Goal: Navigation & Orientation: Understand site structure

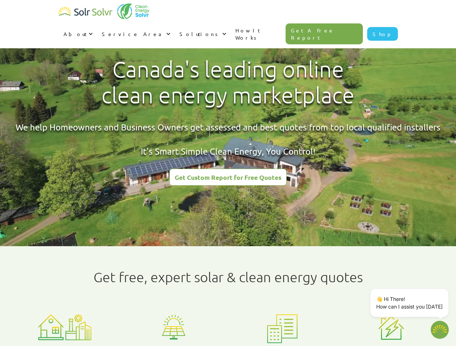
click at [87, 30] on div "About" at bounding box center [75, 33] width 23 height 7
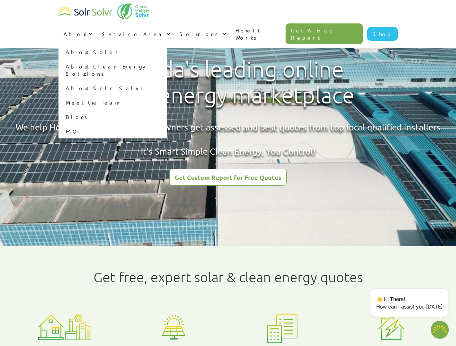
click at [164, 30] on div "Service Area" at bounding box center [133, 33] width 62 height 7
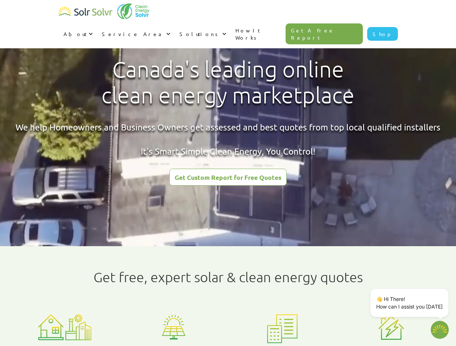
click at [220, 30] on div "Solutions" at bounding box center [199, 33] width 41 height 7
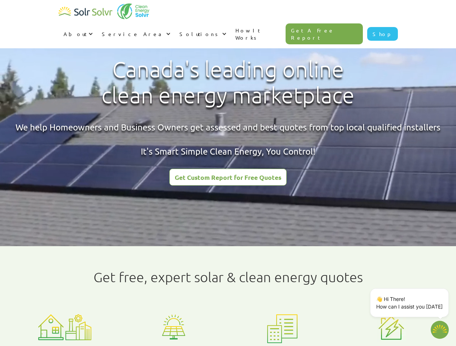
click at [411, 303] on p "👋 Hi There! How can I assist you [DATE]" at bounding box center [409, 303] width 66 height 15
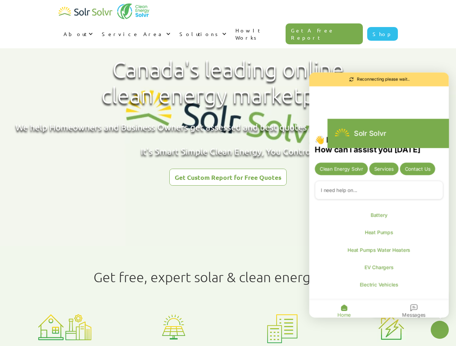
click at [447, 290] on div "👋 Hi There! How can i assist you [DATE] Clean Energy Solvr Services Contact Us …" at bounding box center [379, 228] width 140 height 186
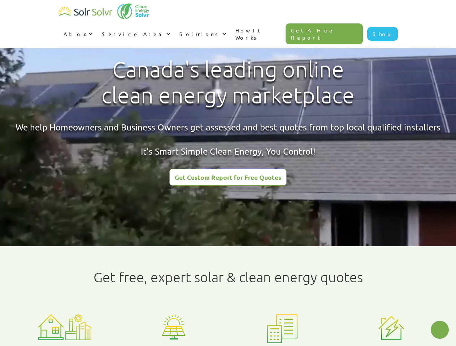
click at [440, 330] on icon "Close chatbot widget" at bounding box center [439, 330] width 9 height 9
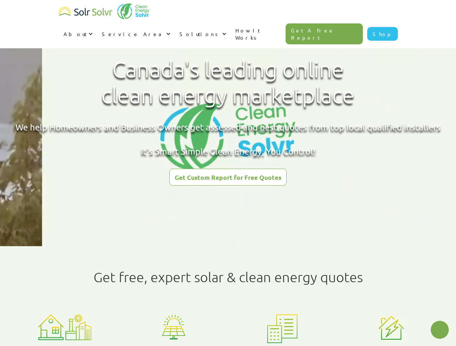
click at [180, 346] on html "About About Solar About Clean Energy Solutions About Solr Solvr Meet the Team B…" at bounding box center [228, 173] width 456 height 346
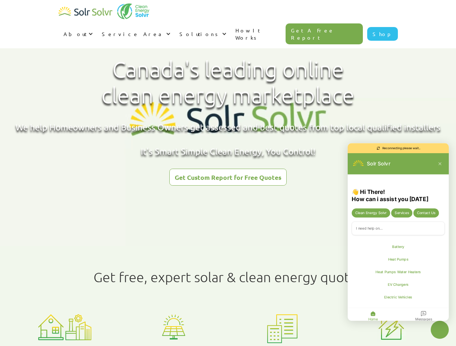
type textarea "x"
